Goal: Check status

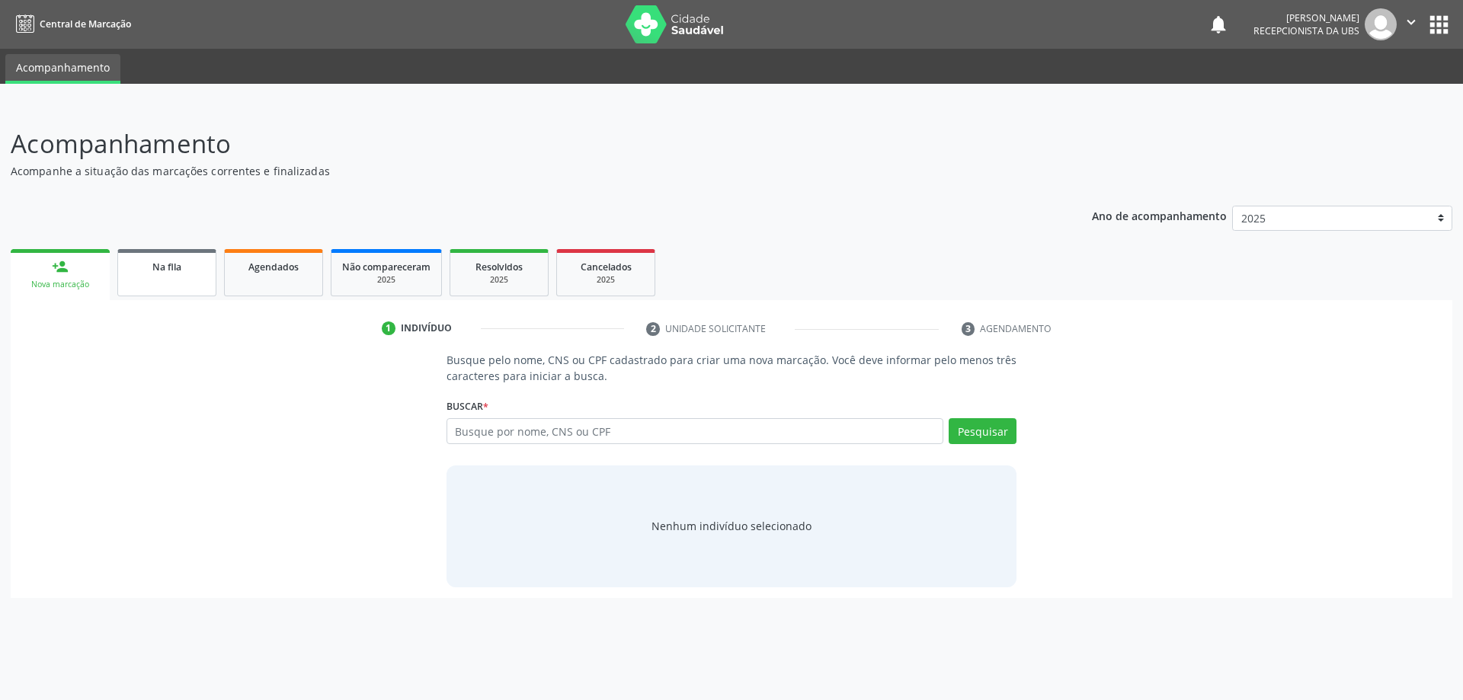
drag, startPoint x: 569, startPoint y: 419, endPoint x: 191, endPoint y: 277, distance: 404.0
click at [143, 261] on div "Na fila" at bounding box center [167, 266] width 76 height 16
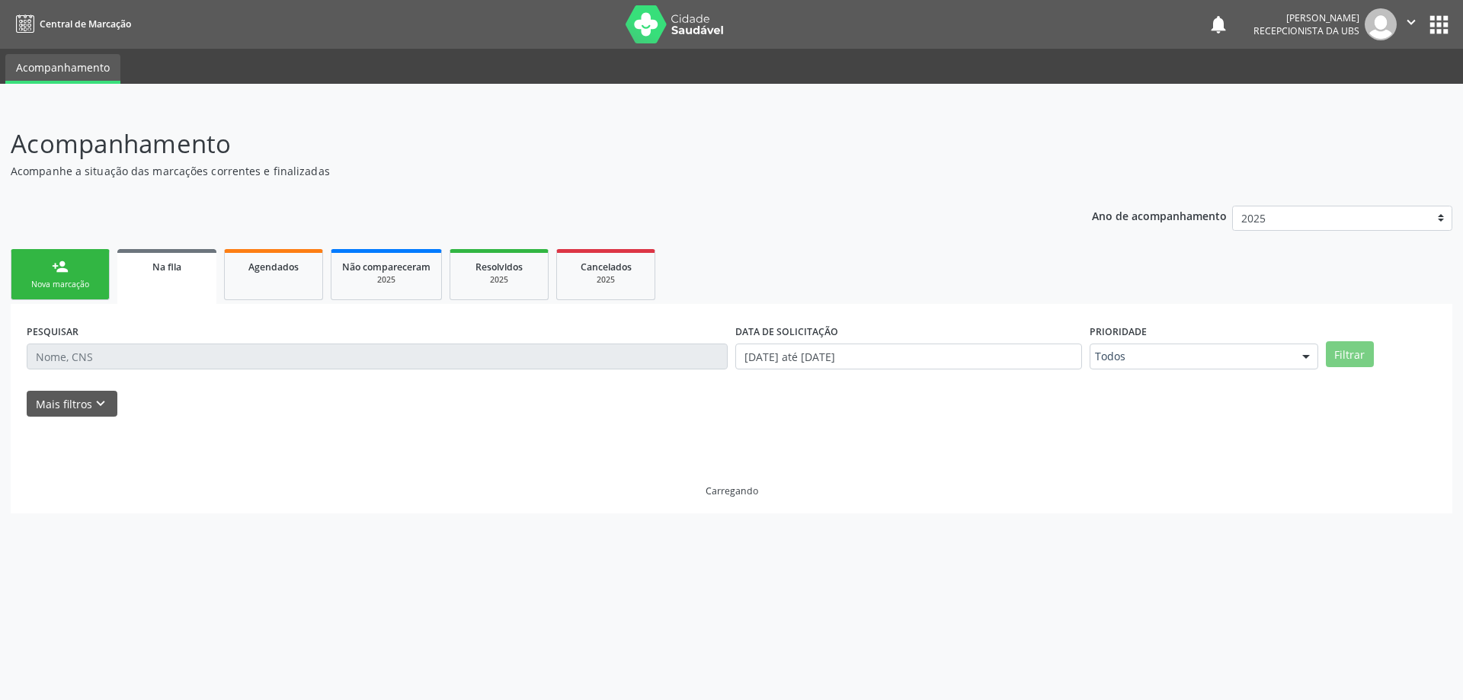
click at [191, 277] on link "Na fila" at bounding box center [166, 276] width 99 height 55
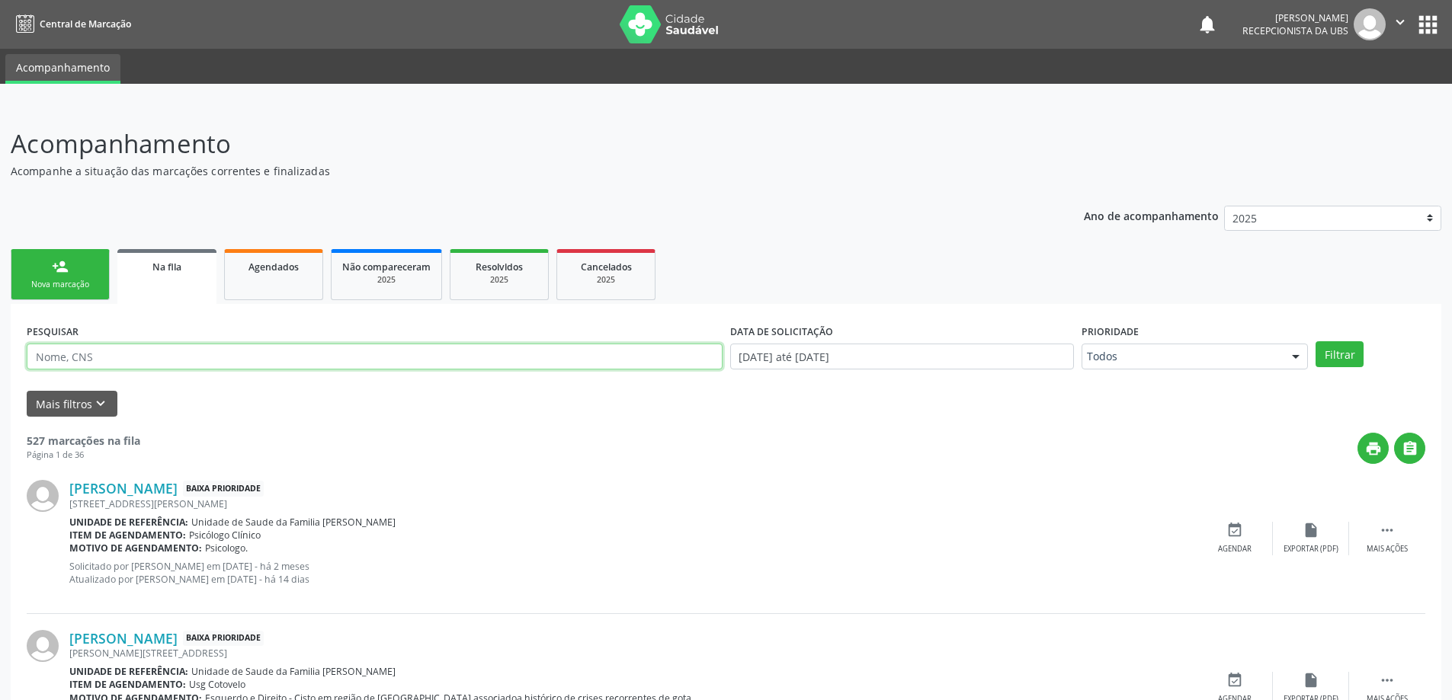
click at [209, 359] on input "text" at bounding box center [375, 357] width 696 height 26
paste input "[PERSON_NAME]"
type input "[PERSON_NAME]"
click at [1315, 341] on button "Filtrar" at bounding box center [1339, 354] width 48 height 26
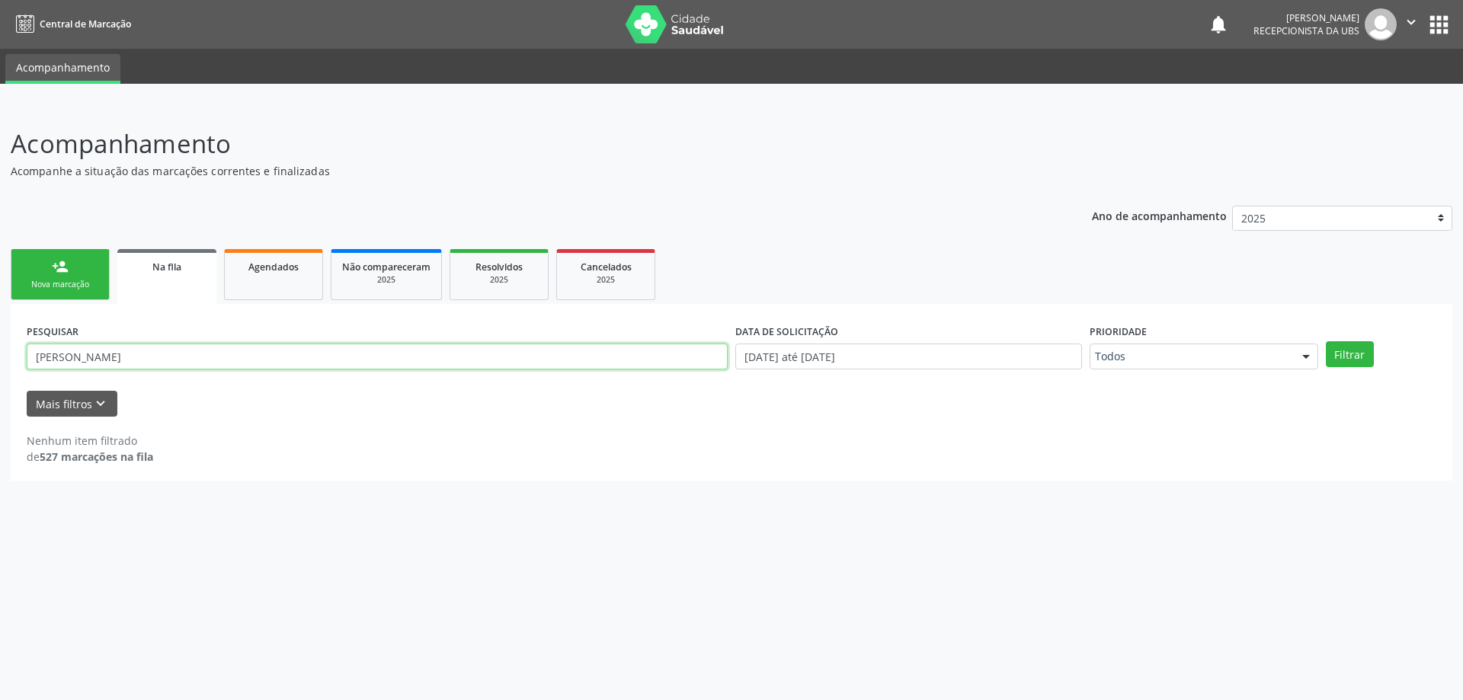
click at [696, 356] on input "[PERSON_NAME]" at bounding box center [377, 357] width 701 height 26
click at [187, 364] on input "[PERSON_NAME]" at bounding box center [377, 357] width 701 height 26
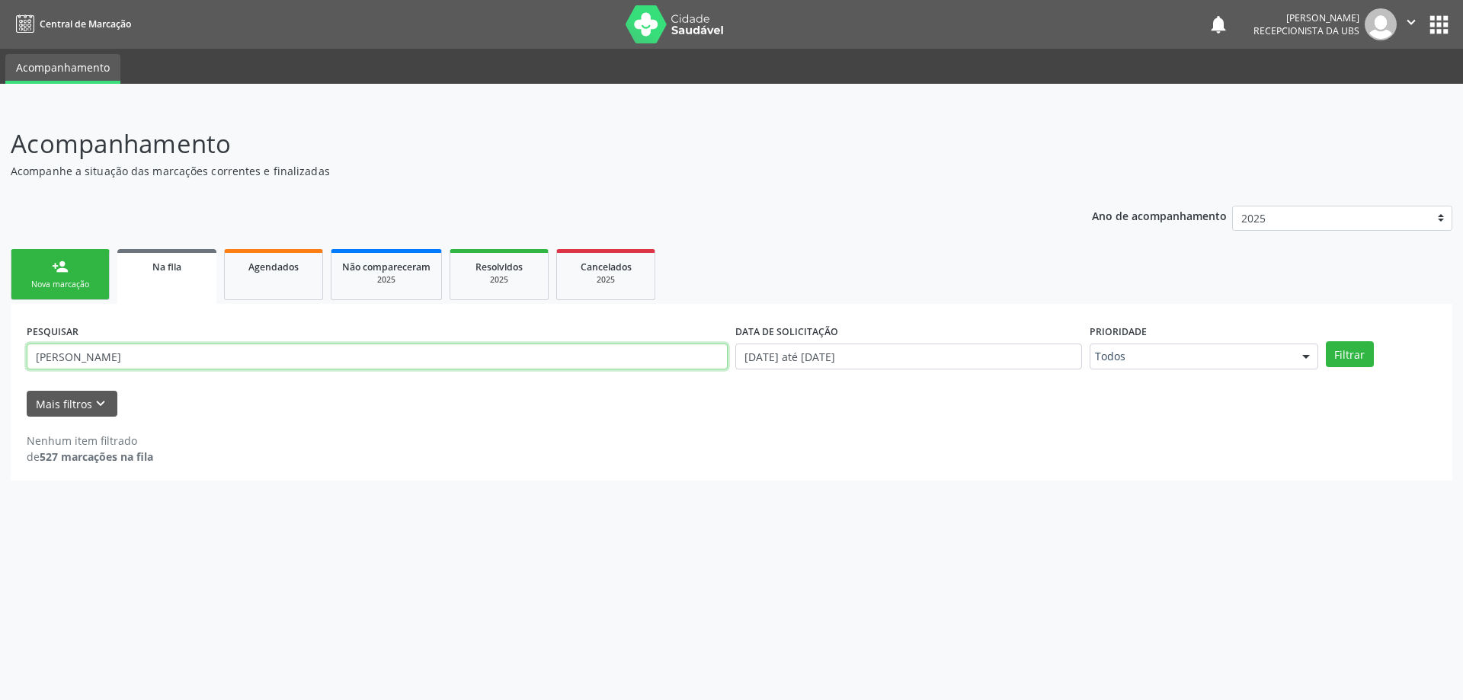
click at [187, 364] on input "[PERSON_NAME]" at bounding box center [377, 357] width 701 height 26
click at [175, 300] on link "Na fila" at bounding box center [166, 276] width 99 height 55
click at [330, 258] on ul "person_add Nova marcação Na fila Agendados Não compareceram 2025 Resolvidos 202…" at bounding box center [732, 274] width 1442 height 59
click at [278, 271] on span "Agendados" at bounding box center [273, 267] width 50 height 13
click at [144, 277] on link "Na fila" at bounding box center [166, 274] width 99 height 51
